Goal: Transaction & Acquisition: Purchase product/service

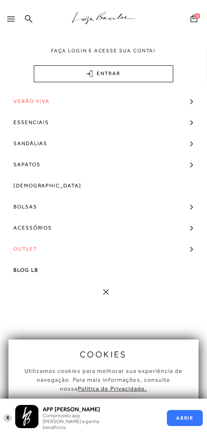
click at [32, 102] on span "Verão Viva" at bounding box center [31, 101] width 36 height 21
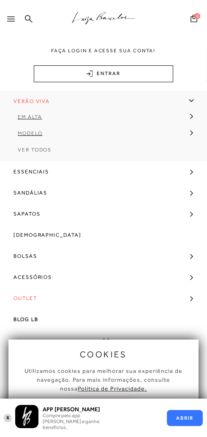
click at [37, 151] on span "Ver Todos" at bounding box center [35, 150] width 34 height 6
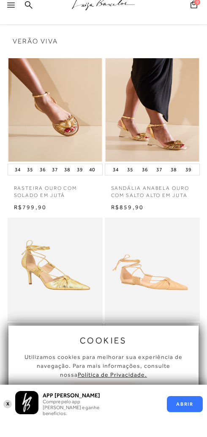
scroll to position [67, 0]
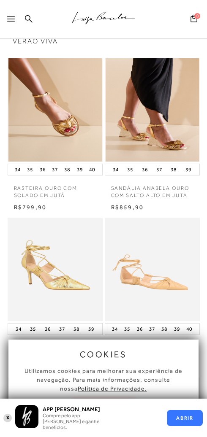
click at [10, 414] on button "X" at bounding box center [8, 418] width 8 height 10
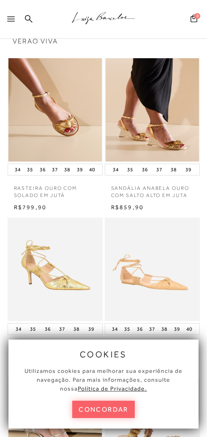
click at [82, 414] on button "concordar" at bounding box center [103, 409] width 62 height 17
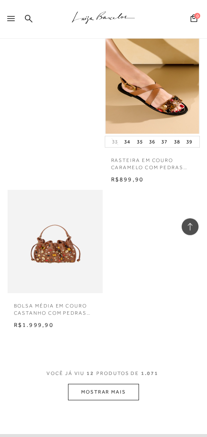
scroll to position [881, 0]
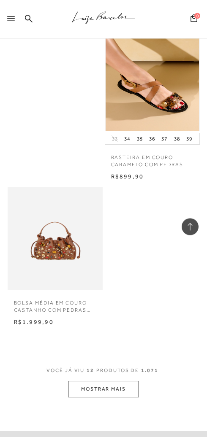
click at [84, 381] on button "MOSTRAR MAIS" at bounding box center [103, 389] width 71 height 16
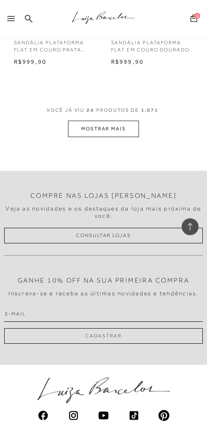
scroll to position [2363, 0]
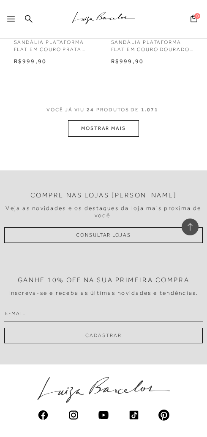
click at [75, 137] on button "MOSTRAR MAIS" at bounding box center [103, 128] width 71 height 16
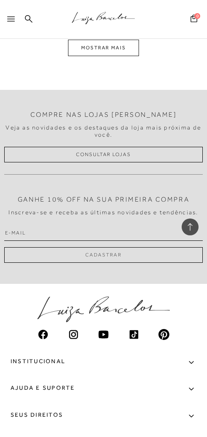
scroll to position [3350, 0]
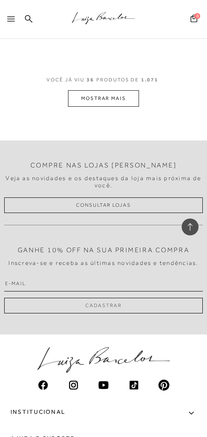
click at [82, 107] on button "MOSTRAR MAIS" at bounding box center [103, 98] width 71 height 16
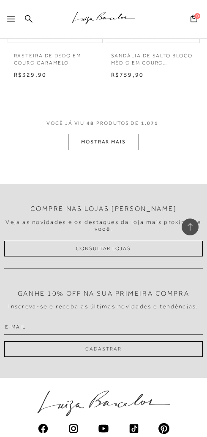
scroll to position [4414, 0]
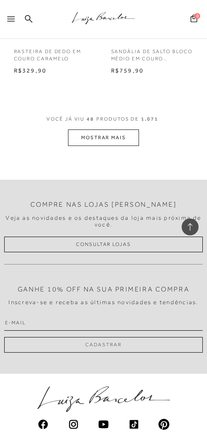
click at [68, 146] on button "MOSTRAR MAIS" at bounding box center [103, 137] width 71 height 16
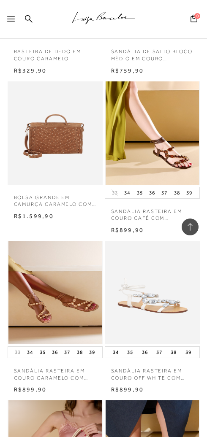
click at [73, 185] on img at bounding box center [54, 132] width 93 height 103
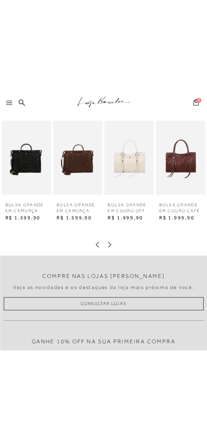
scroll to position [55, 0]
